Goal: Task Accomplishment & Management: Use online tool/utility

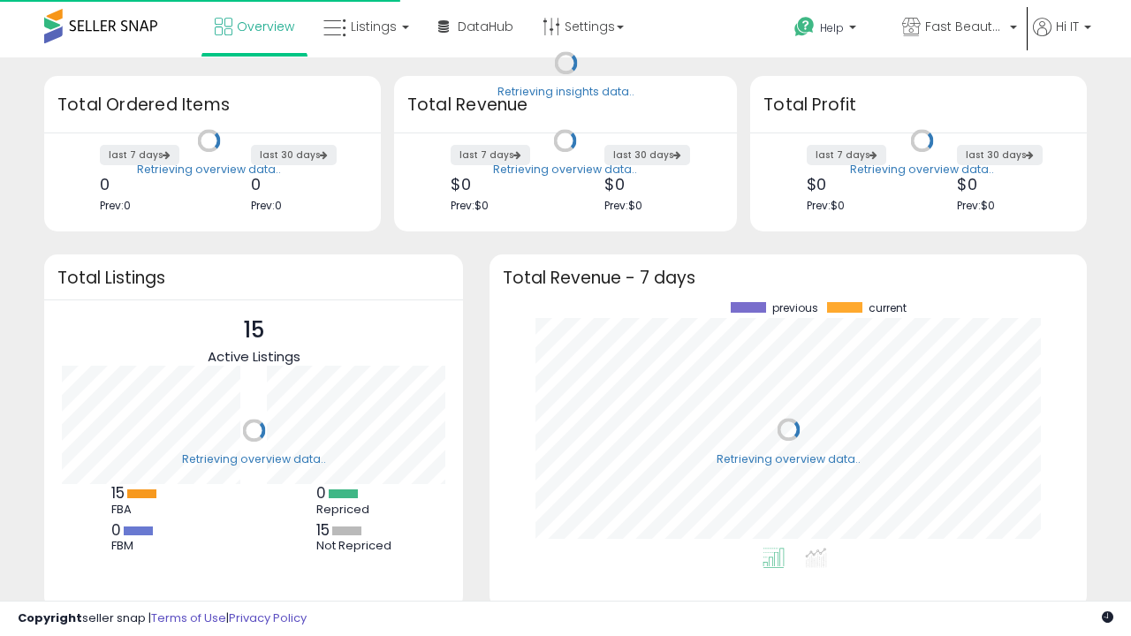
scroll to position [246, 562]
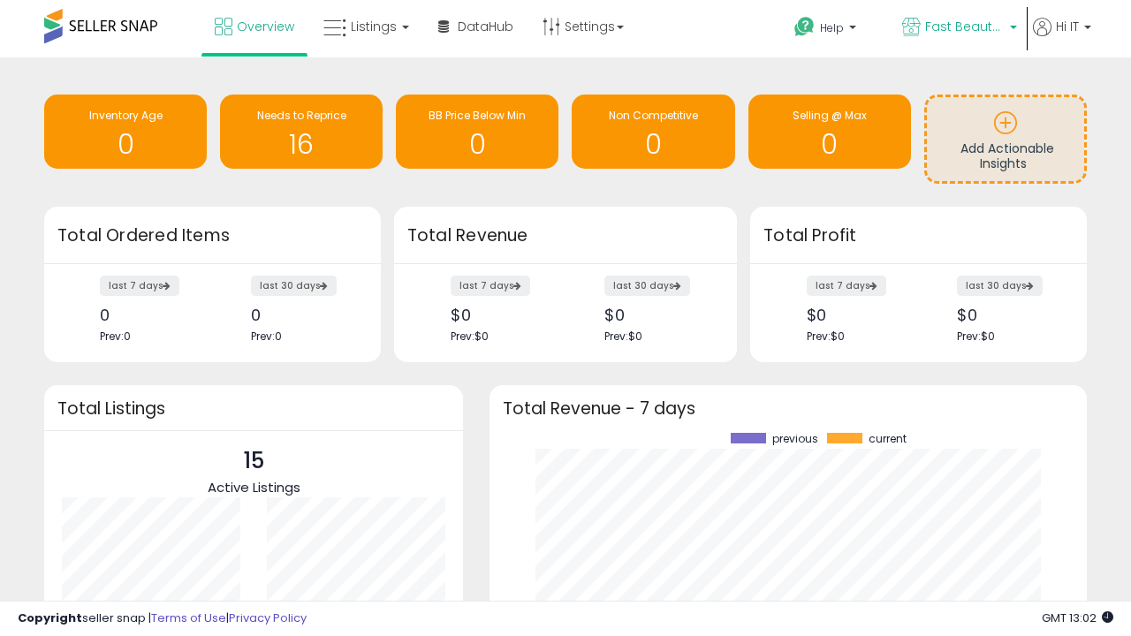
click at [958, 28] on span "Fast Beauty ([GEOGRAPHIC_DATA])" at bounding box center [965, 27] width 80 height 18
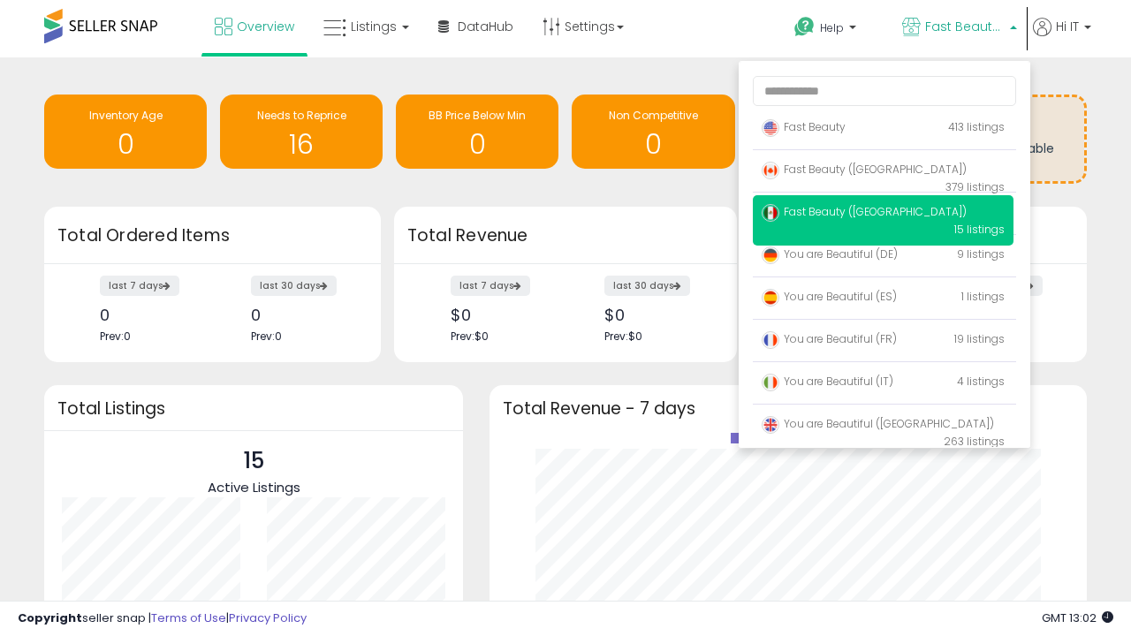
click at [883, 130] on p "Fast Beauty 413 listings" at bounding box center [883, 127] width 261 height 35
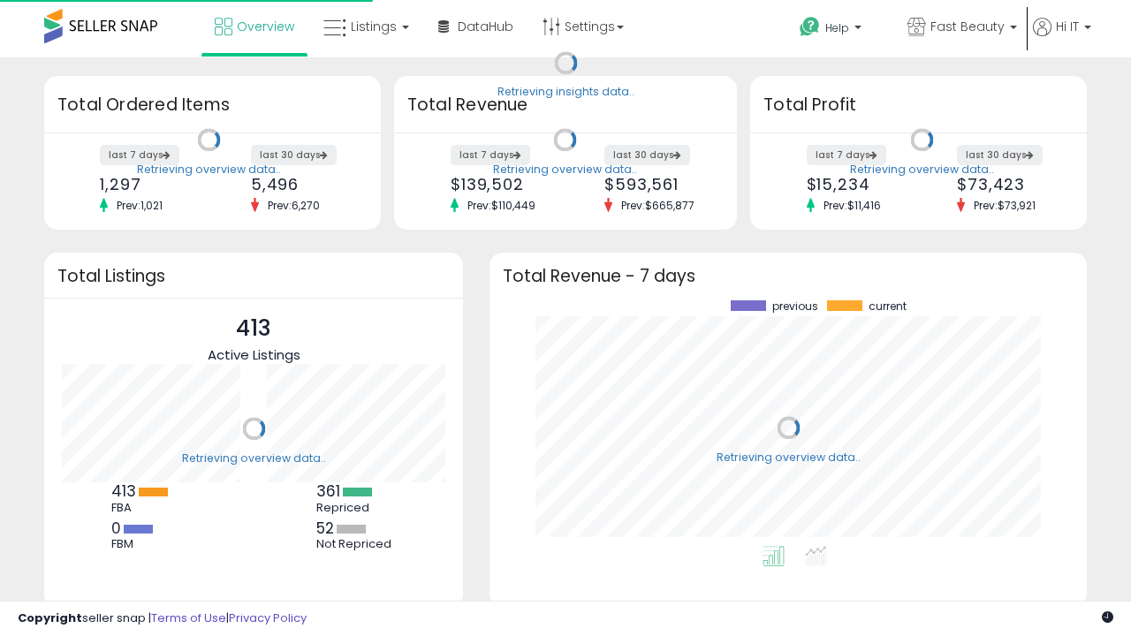
scroll to position [246, 562]
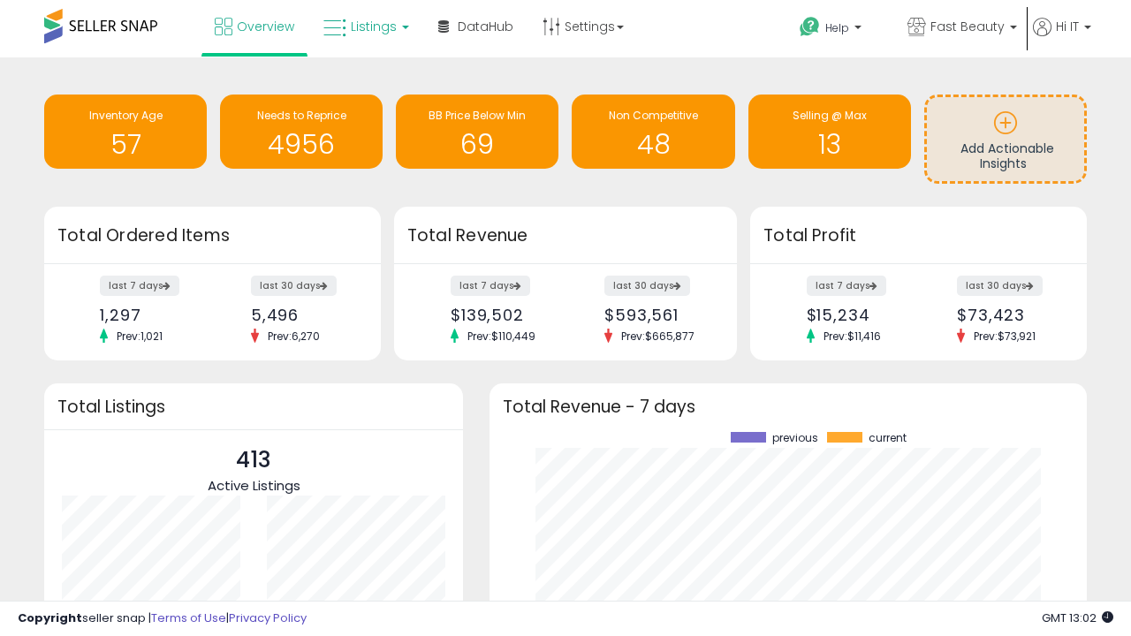
click at [364, 27] on span "Listings" at bounding box center [374, 27] width 46 height 18
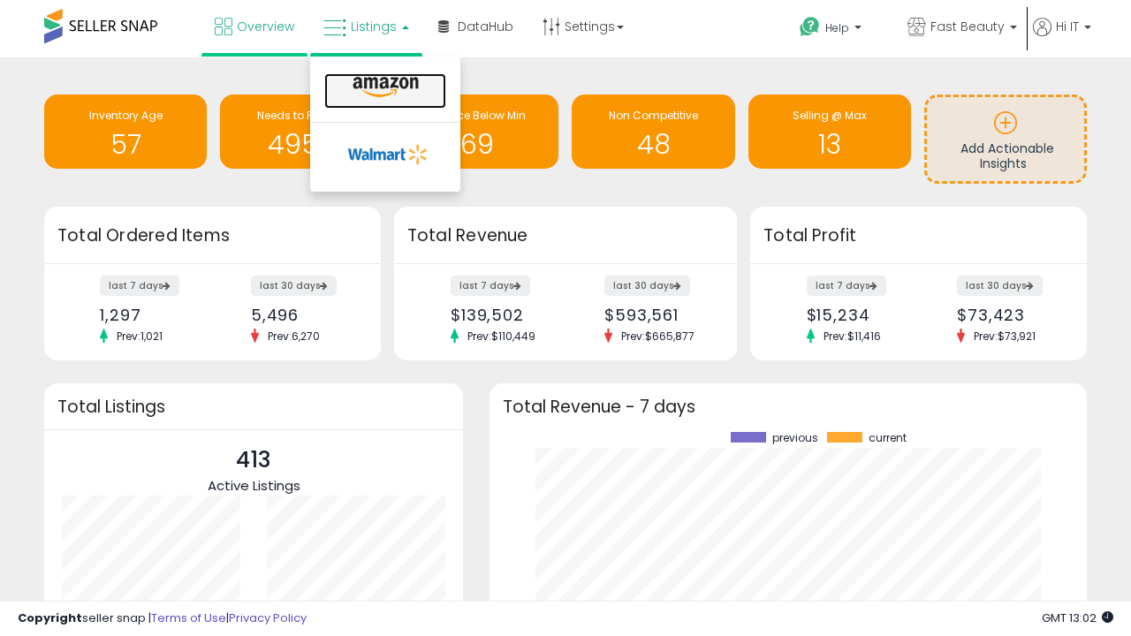
click at [384, 87] on icon at bounding box center [385, 87] width 77 height 23
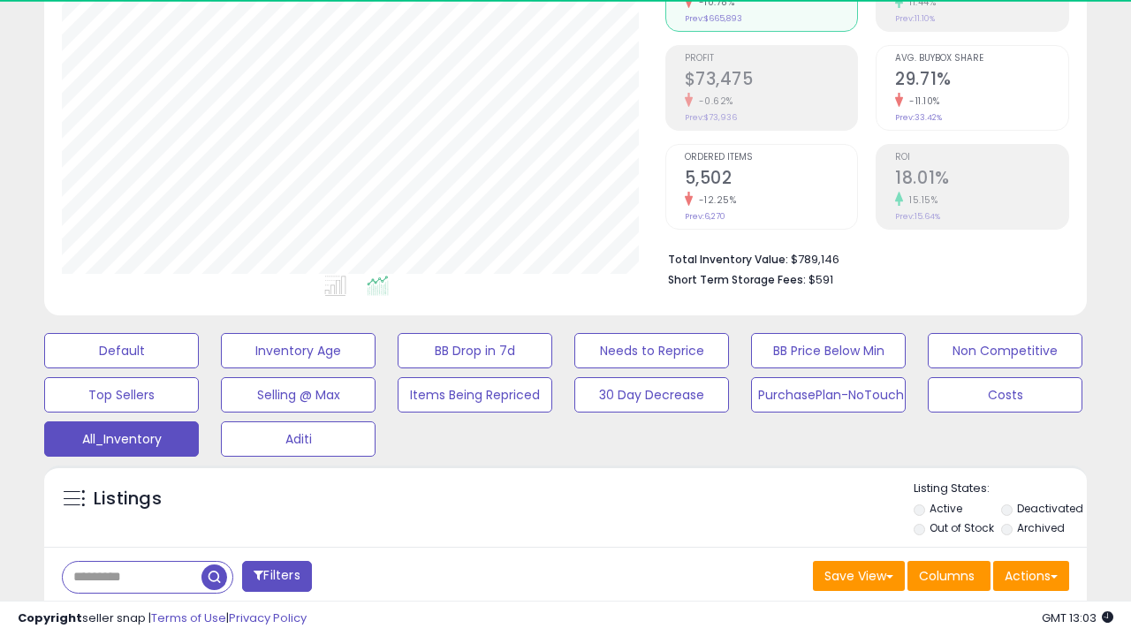
click at [125, 614] on span "Last 30 Days" at bounding box center [128, 623] width 77 height 18
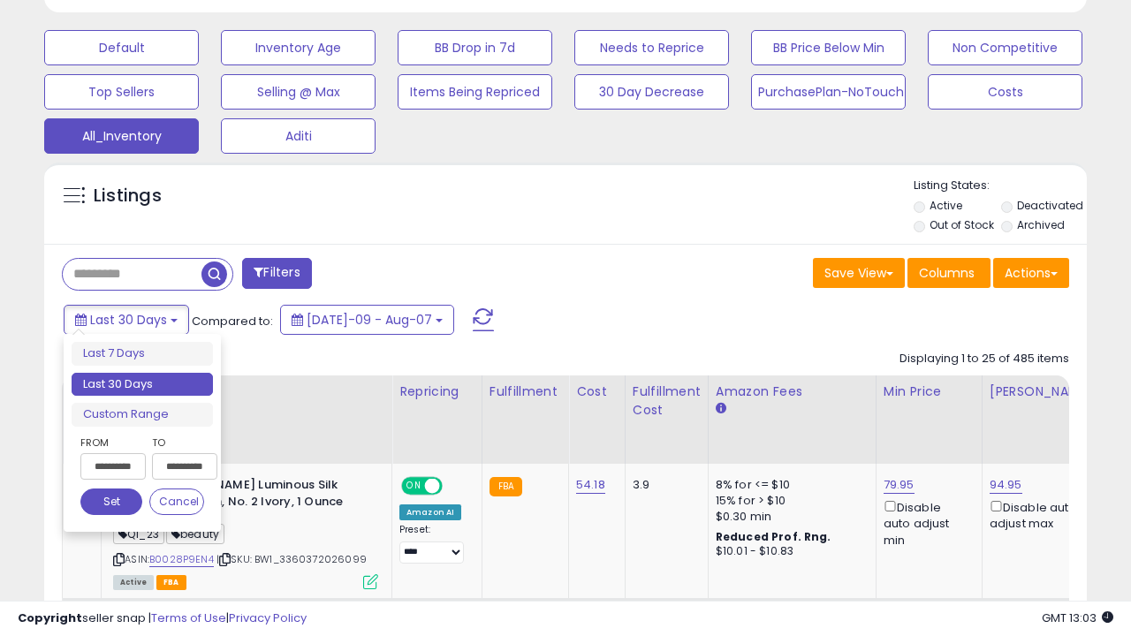
click at [142, 384] on li "Last 30 Days" at bounding box center [142, 385] width 141 height 24
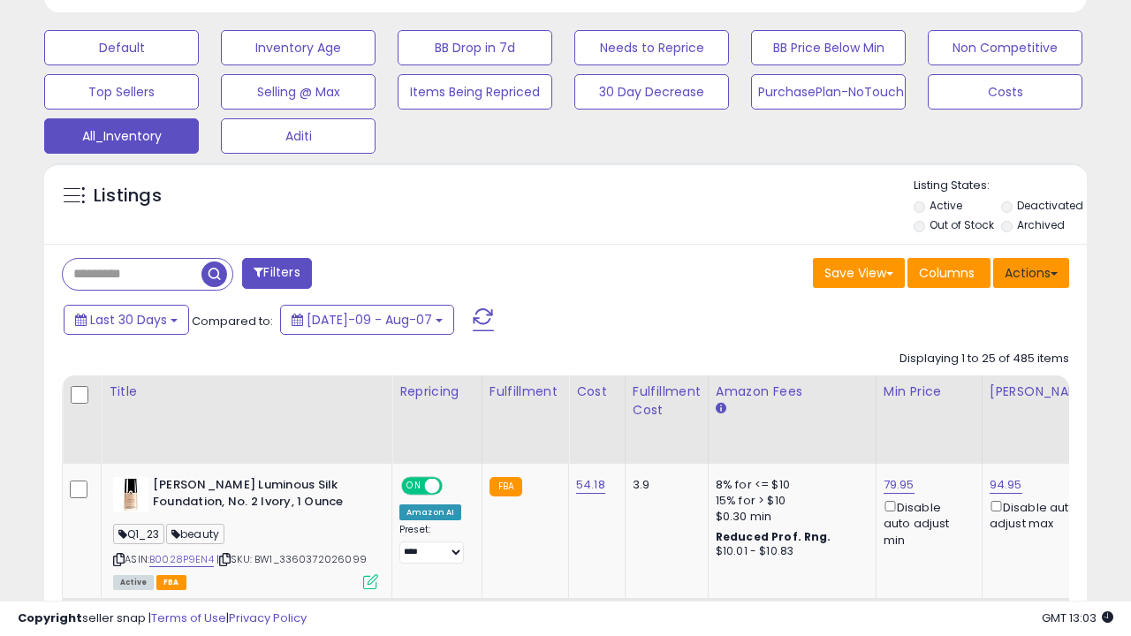
click at [1031, 271] on button "Actions" at bounding box center [1031, 273] width 76 height 30
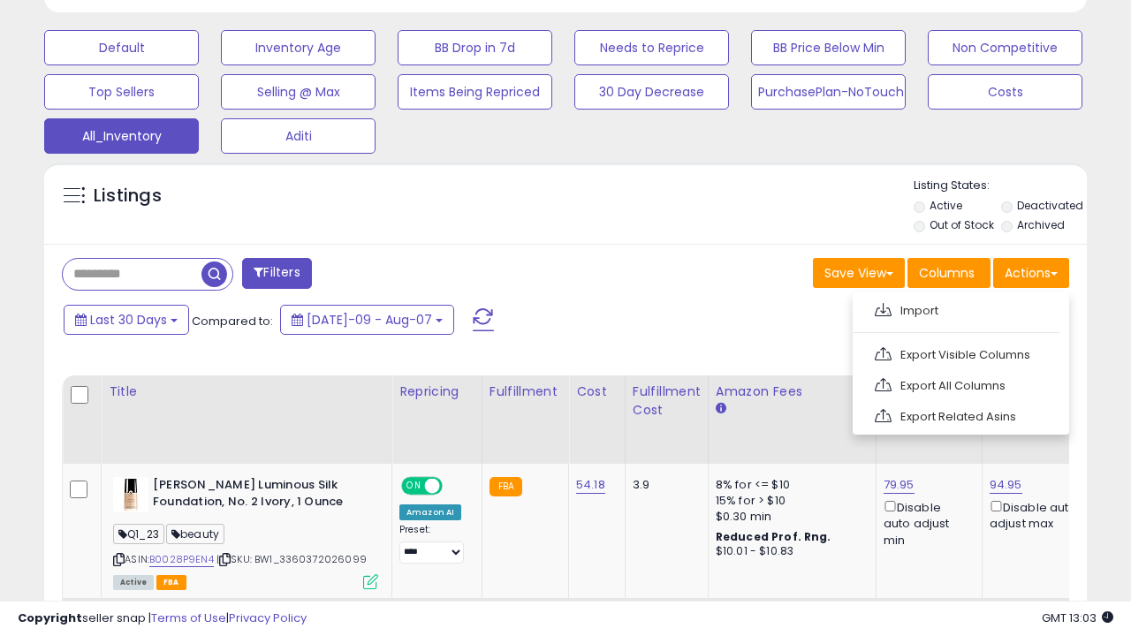
click at [959, 384] on link "Export All Columns" at bounding box center [959, 385] width 194 height 27
